Goal: Task Accomplishment & Management: Manage account settings

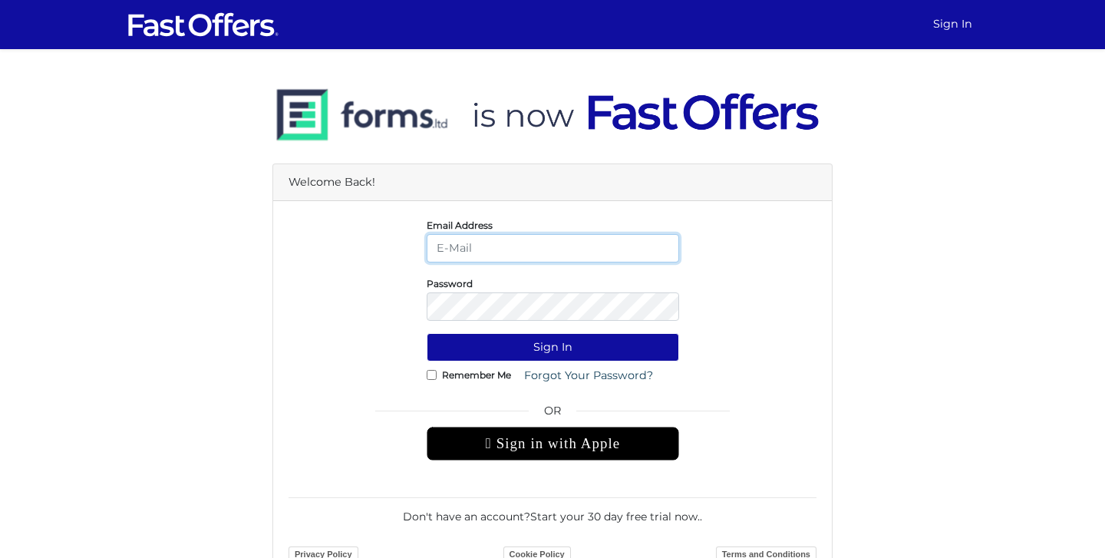
type input "[EMAIL_ADDRESS][DOMAIN_NAME]"
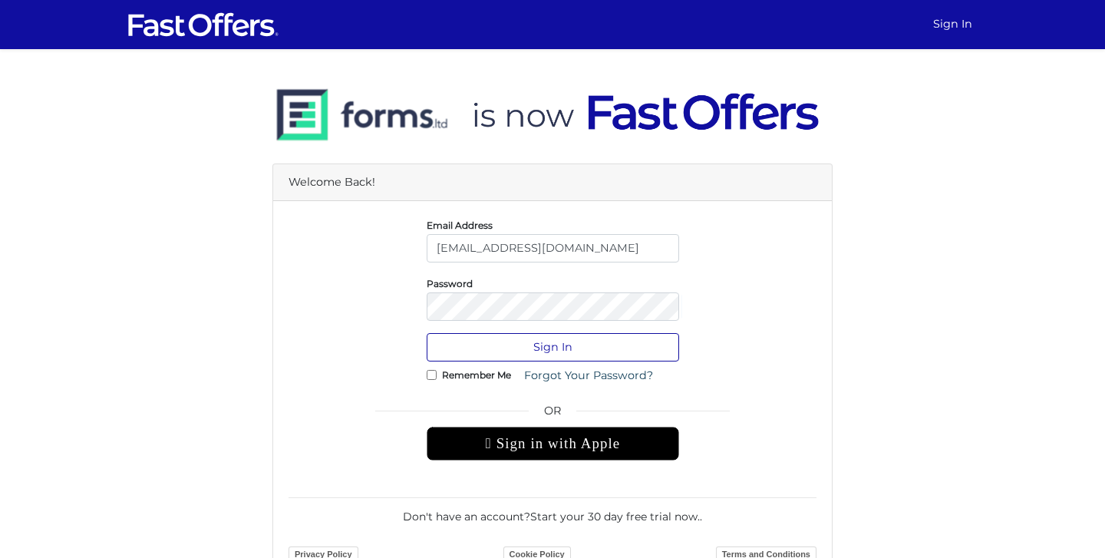
click at [572, 344] on button "Sign In" at bounding box center [553, 347] width 253 height 28
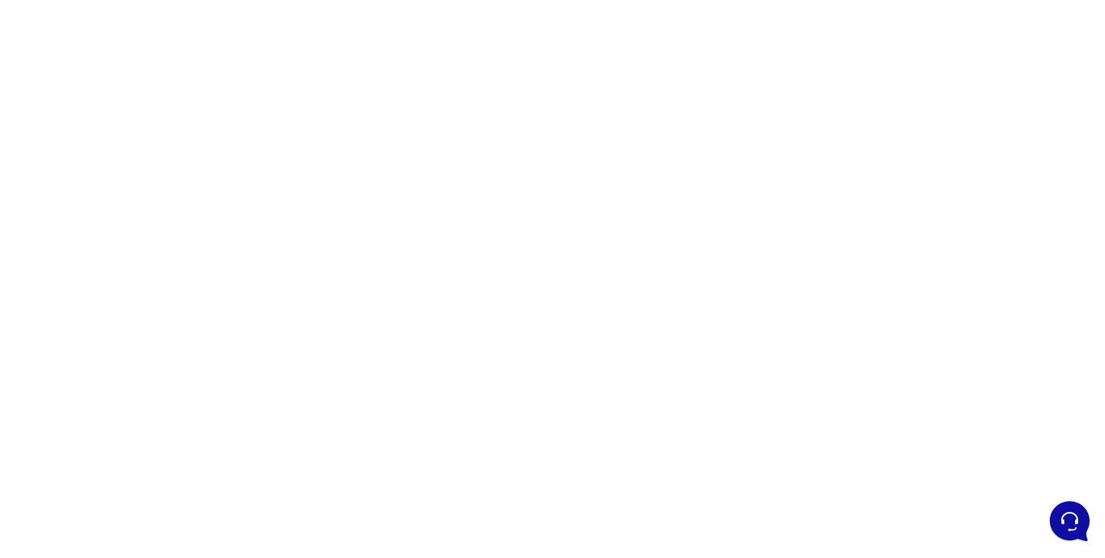
scroll to position [161, 0]
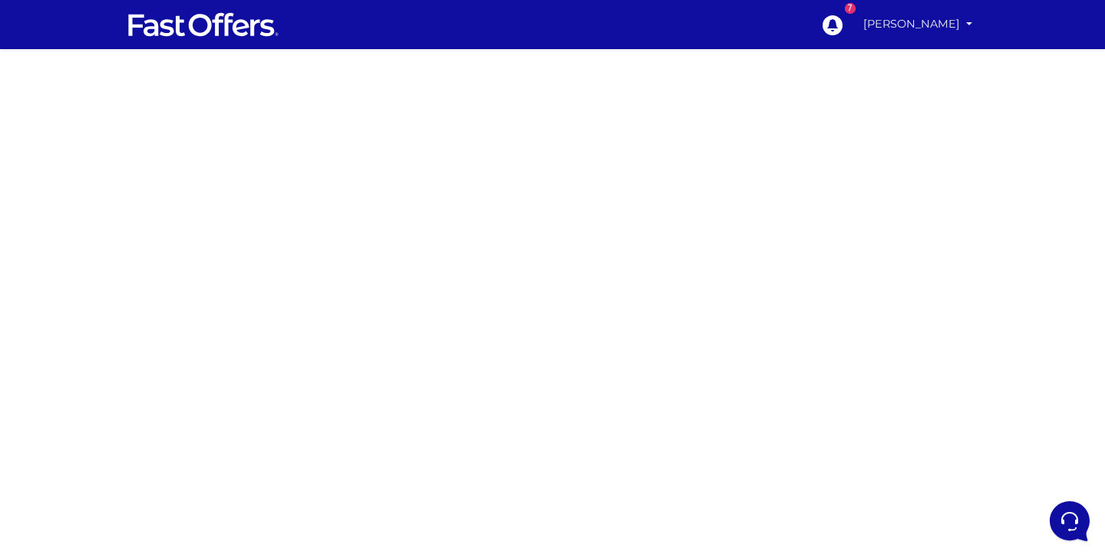
click at [939, 33] on link "[PERSON_NAME]" at bounding box center [917, 24] width 121 height 30
click at [919, 56] on link "My Offers" at bounding box center [917, 60] width 121 height 24
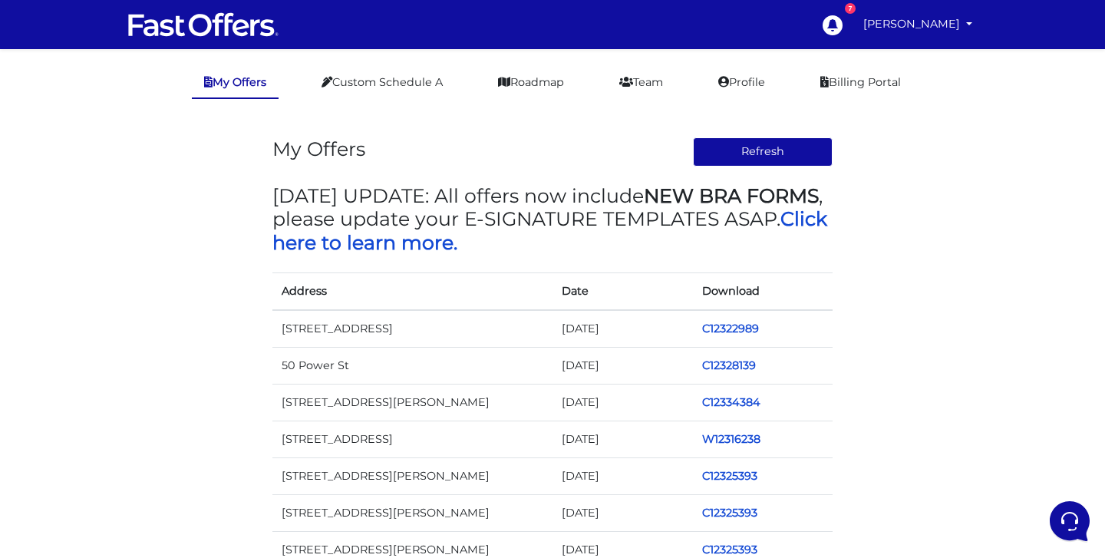
click at [326, 442] on td "[STREET_ADDRESS]" at bounding box center [413, 439] width 280 height 37
click at [738, 432] on link "W12316238" at bounding box center [731, 439] width 58 height 14
click at [727, 325] on link "W12294853" at bounding box center [733, 329] width 62 height 14
